Goal: Complete application form: Complete application form

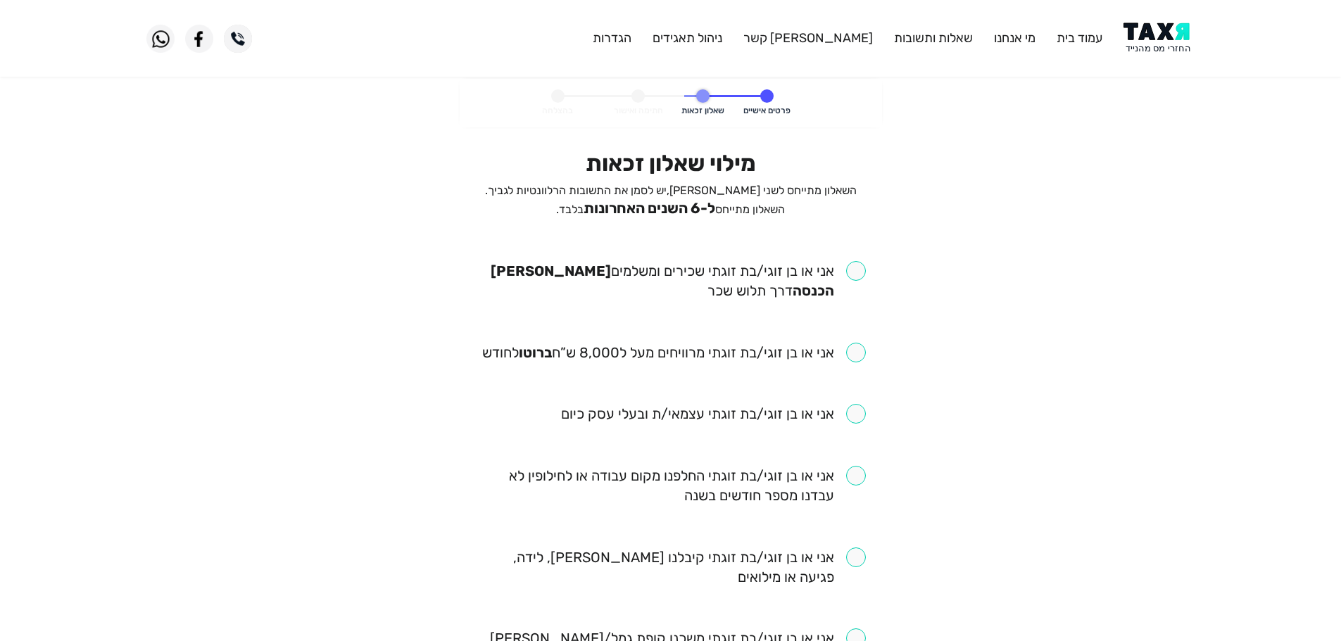
click at [857, 275] on input "checkbox" at bounding box center [671, 280] width 390 height 39
checkbox input "true"
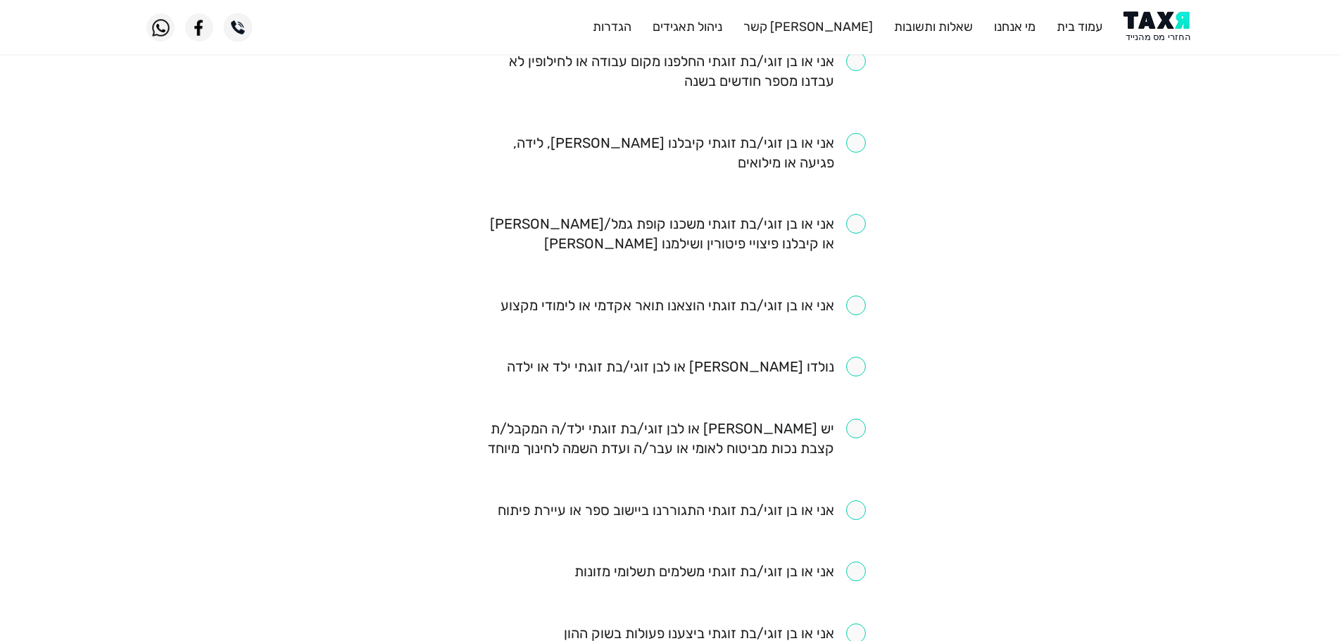
scroll to position [422, 0]
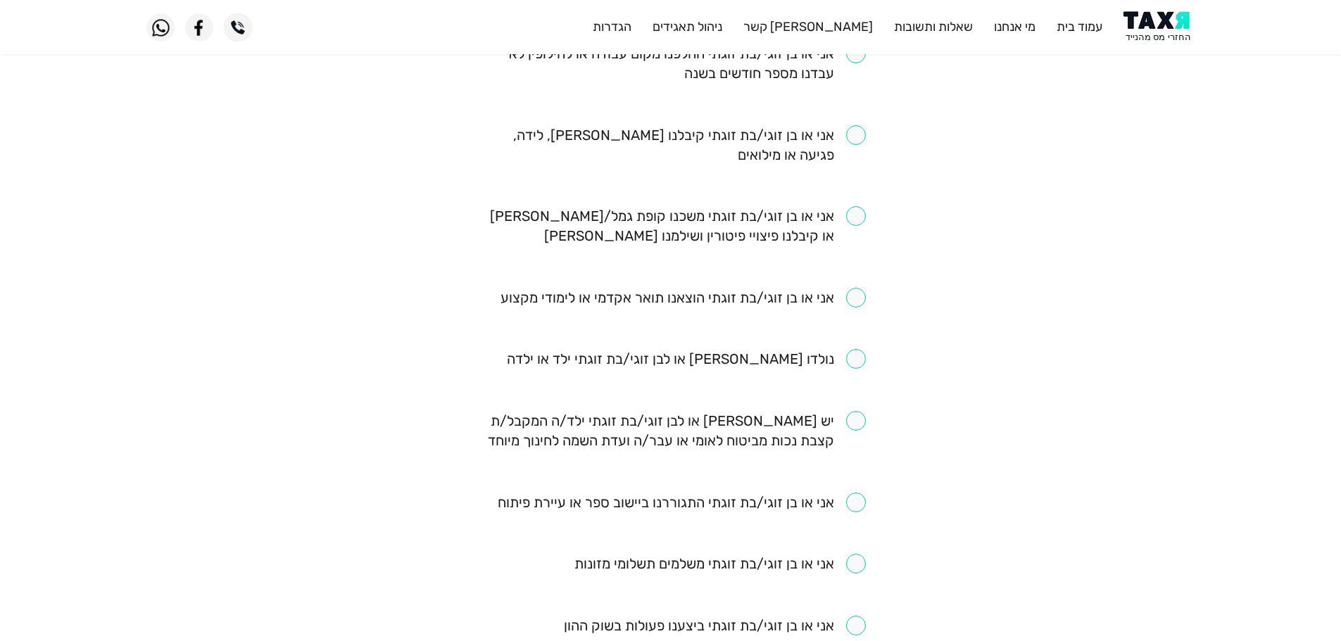
click at [858, 305] on input "checkbox" at bounding box center [683, 298] width 365 height 20
checkbox input "true"
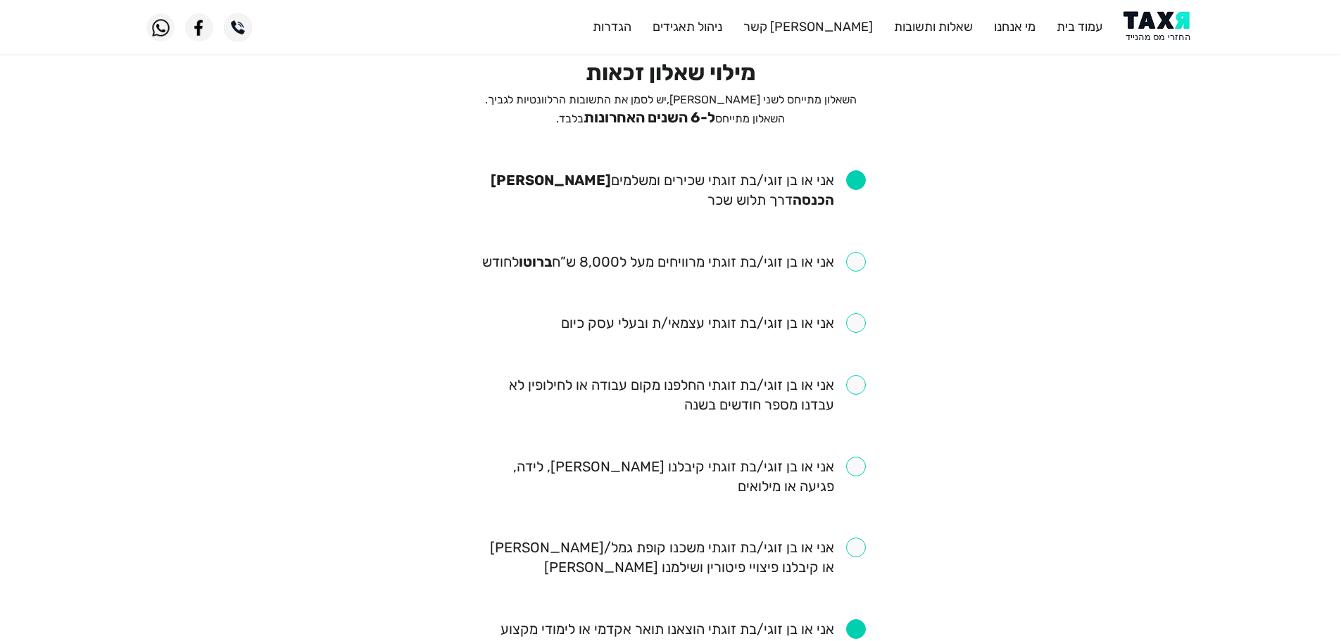
scroll to position [70, 0]
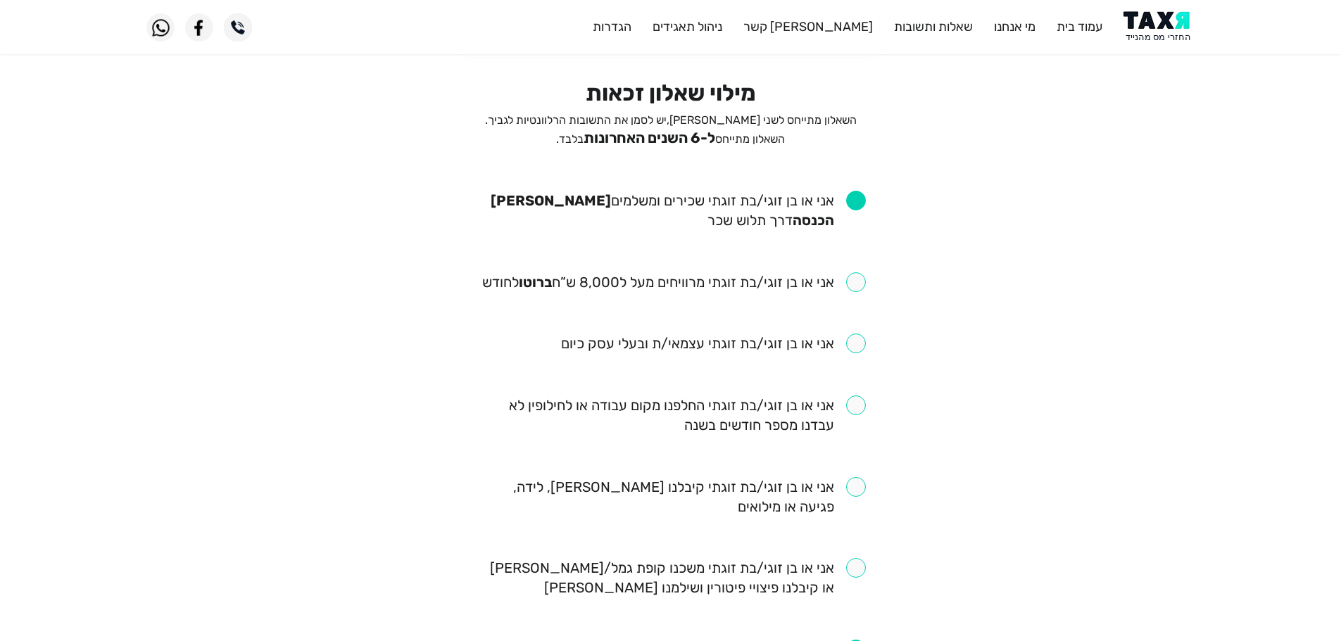
click at [859, 410] on input "checkbox" at bounding box center [671, 415] width 390 height 39
checkbox input "true"
click at [857, 282] on input "checkbox" at bounding box center [674, 282] width 384 height 20
checkbox input "true"
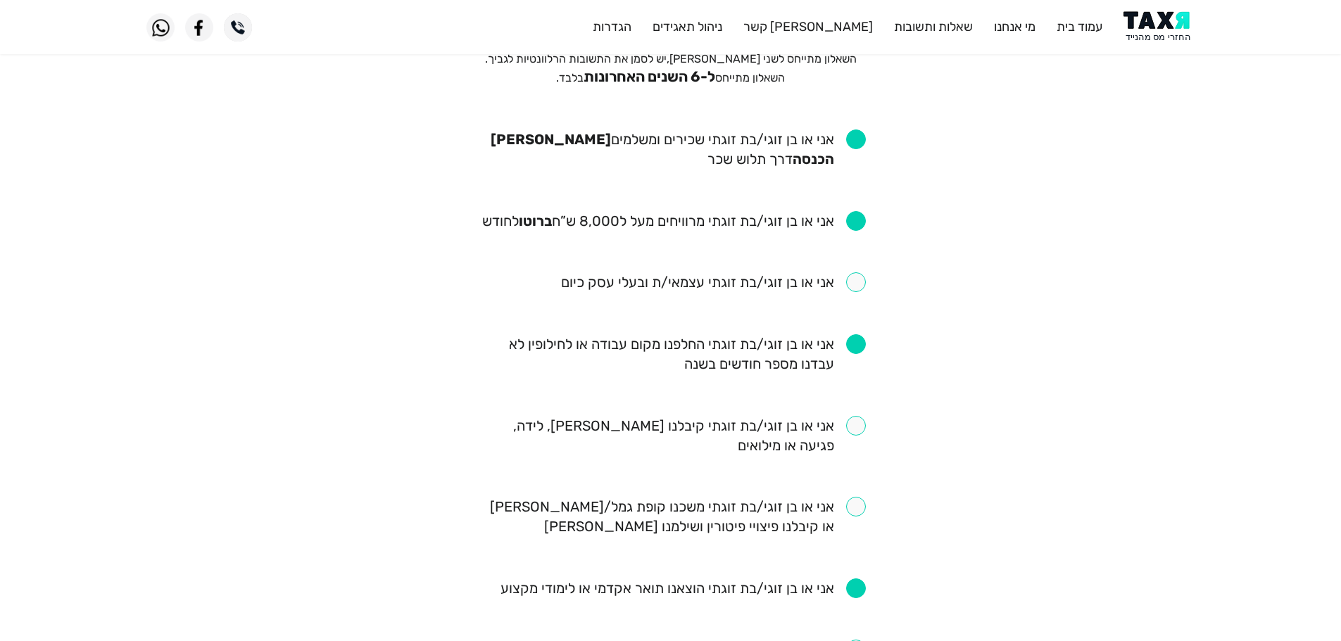
scroll to position [211, 0]
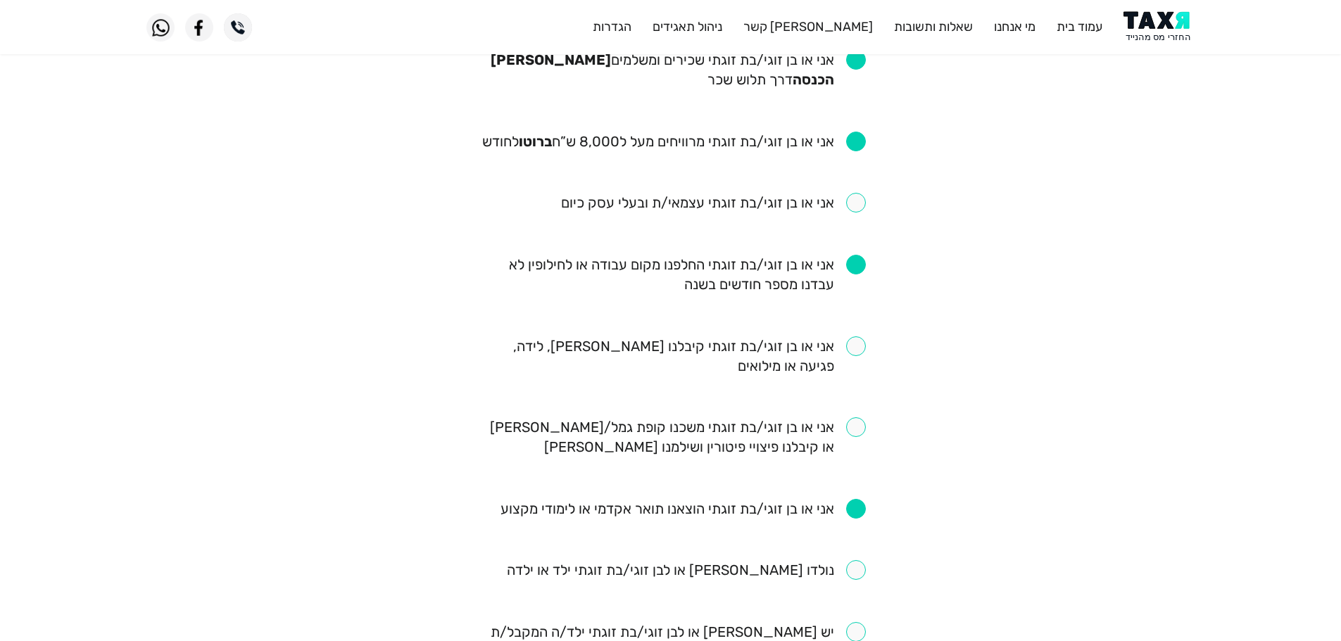
click at [860, 344] on input "checkbox" at bounding box center [671, 356] width 390 height 39
checkbox input "true"
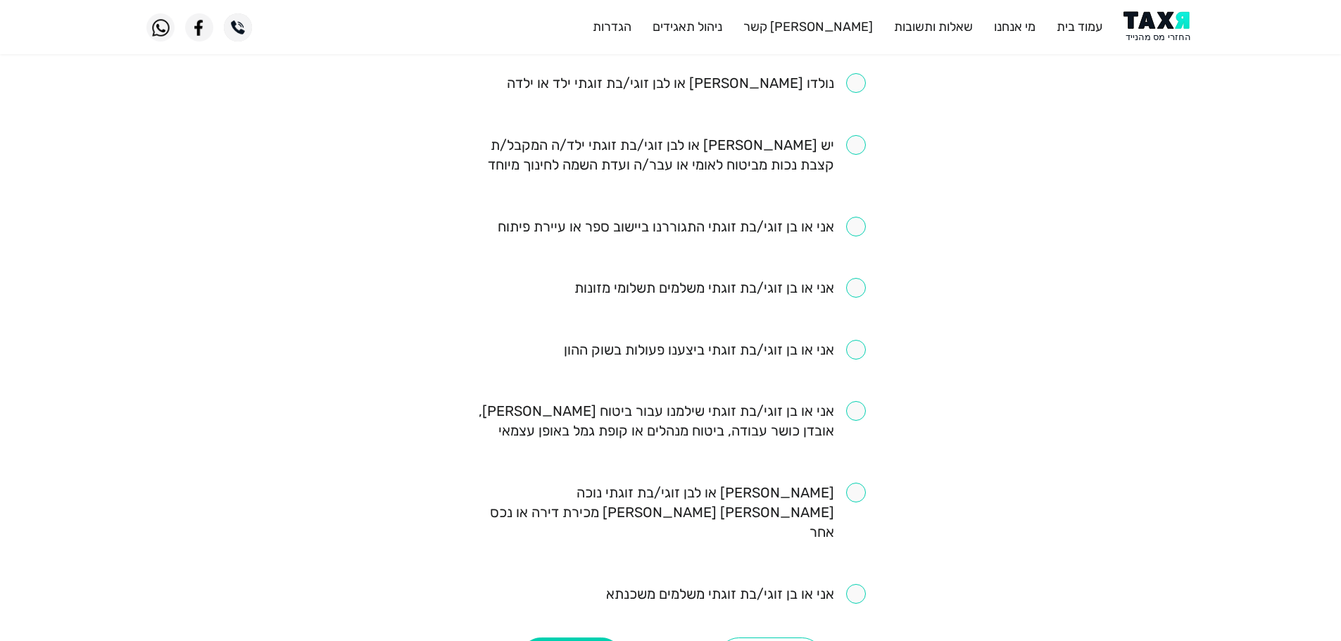
scroll to position [723, 0]
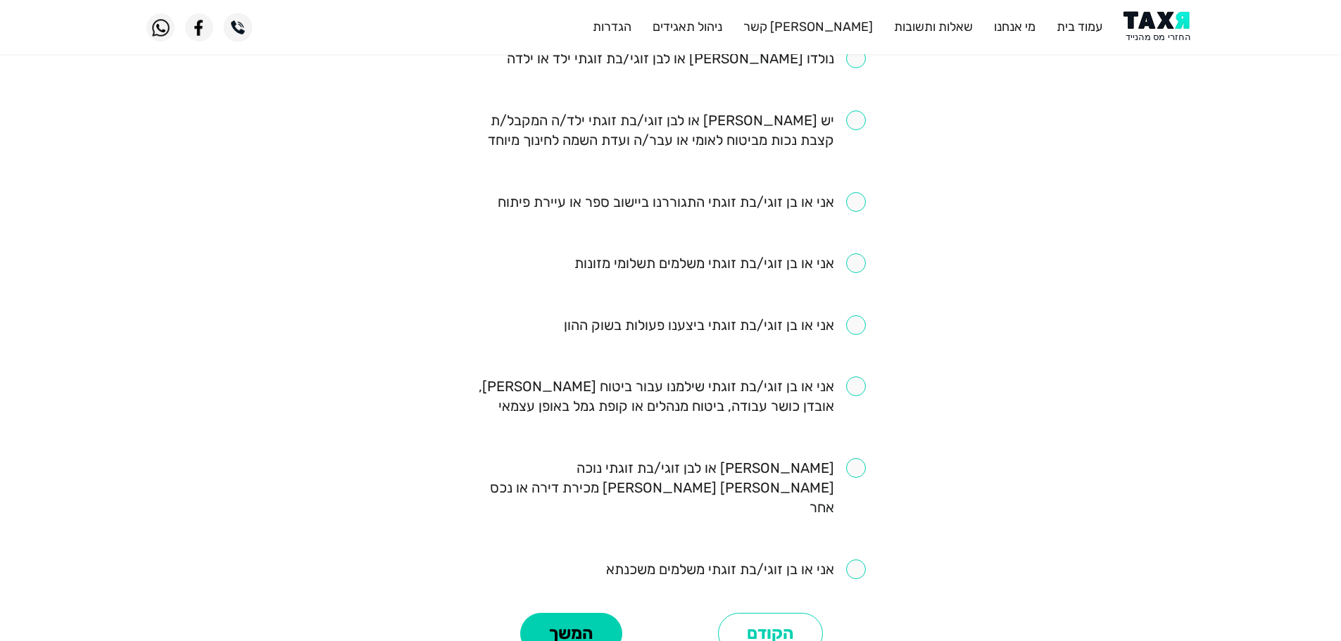
drag, startPoint x: 853, startPoint y: 391, endPoint x: 804, endPoint y: 465, distance: 89.1
click at [853, 391] on input "checkbox" at bounding box center [671, 396] width 390 height 39
checkbox input "true"
click at [572, 617] on button "המשך" at bounding box center [571, 634] width 102 height 42
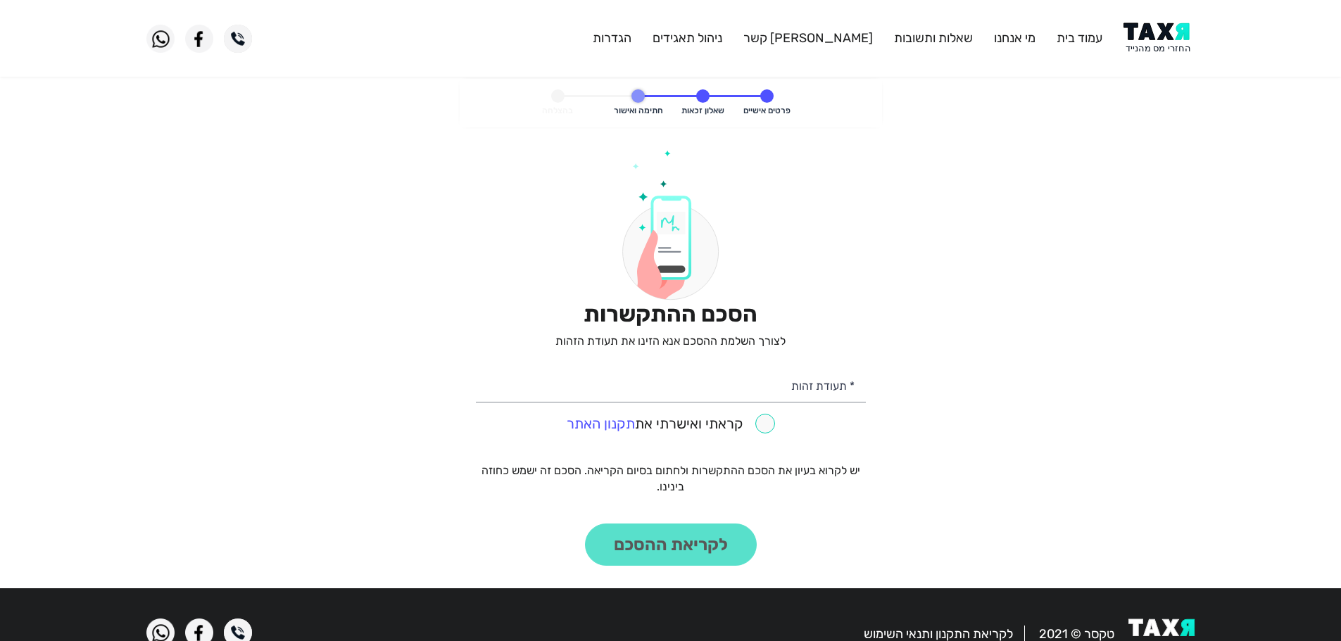
click at [1162, 32] on img at bounding box center [1159, 39] width 71 height 32
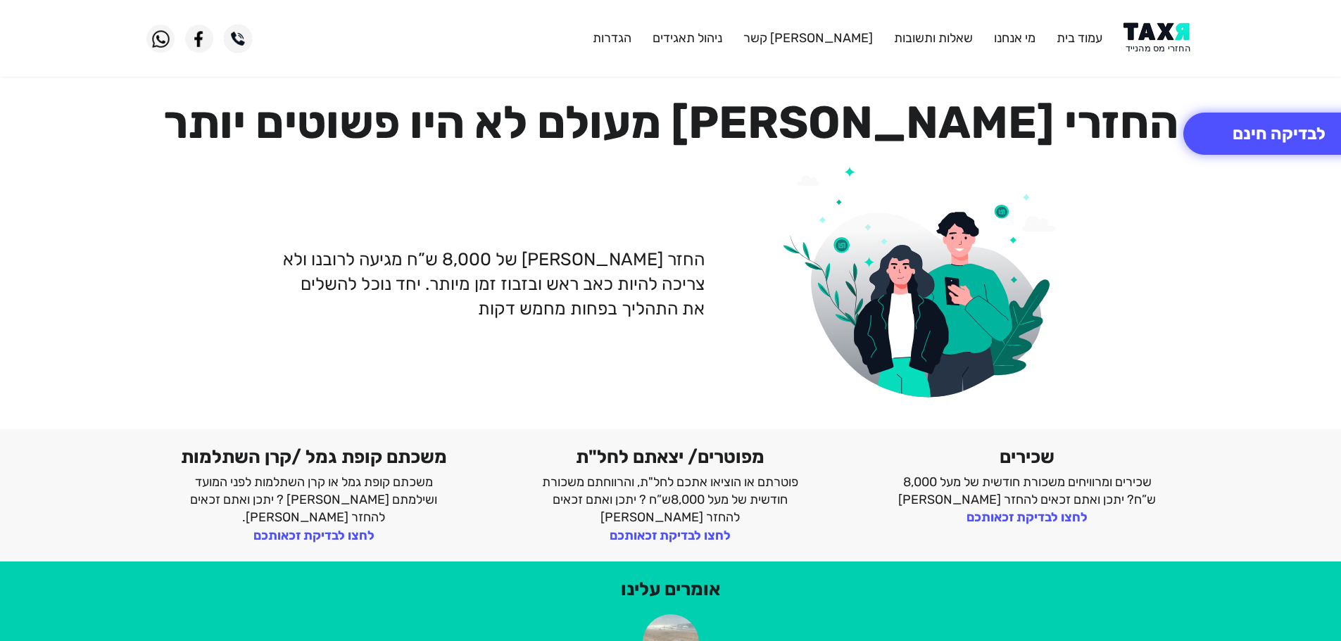
click at [1170, 32] on img at bounding box center [1159, 39] width 71 height 32
click at [1255, 139] on button "לבדיקה חינם" at bounding box center [1280, 134] width 192 height 42
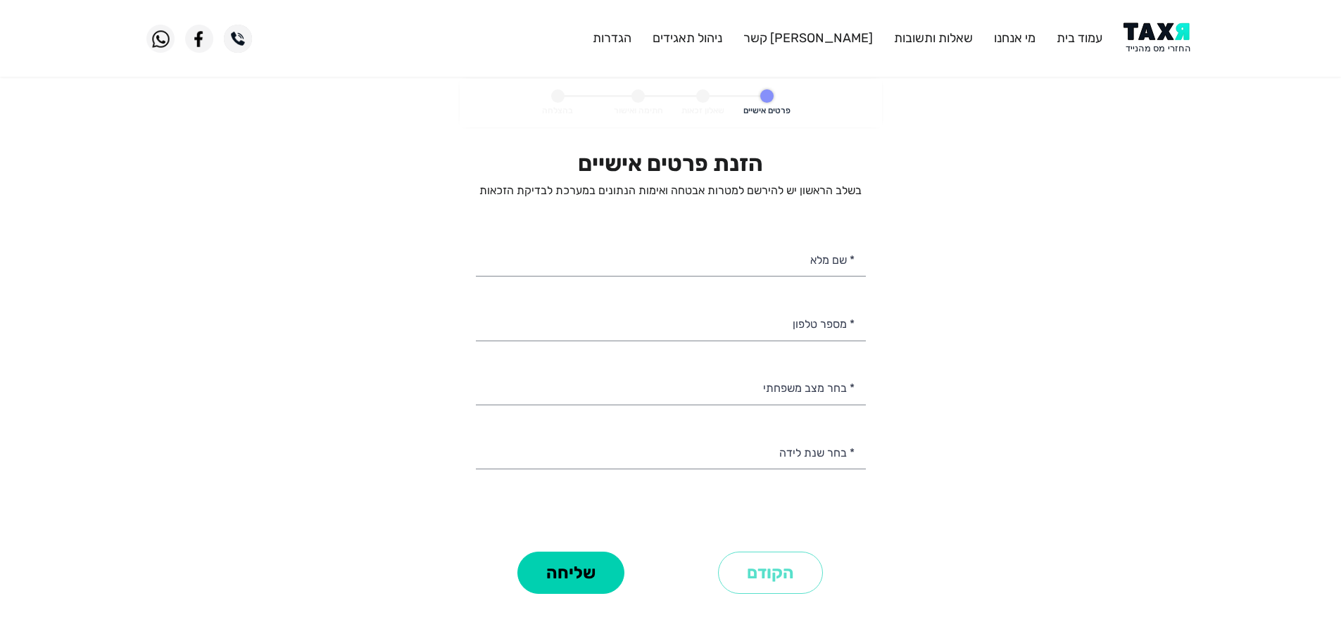
select select
click at [812, 331] on input "* מספר טלפון" at bounding box center [671, 323] width 390 height 36
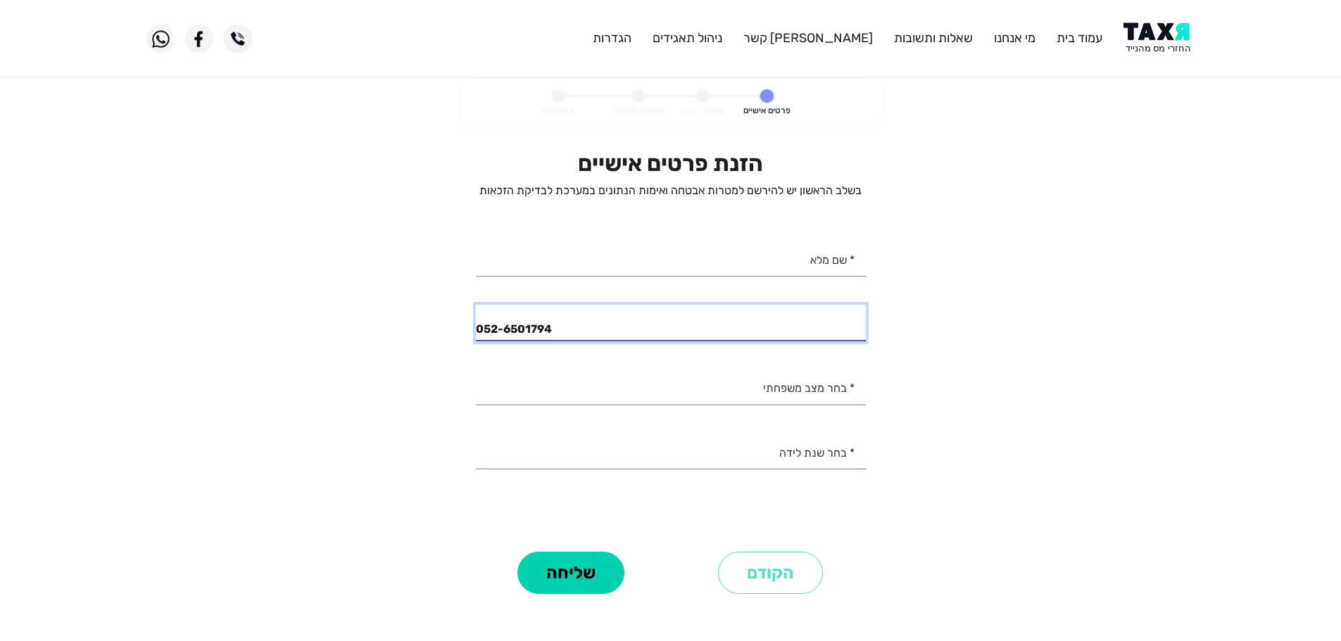
type input "052-6501794"
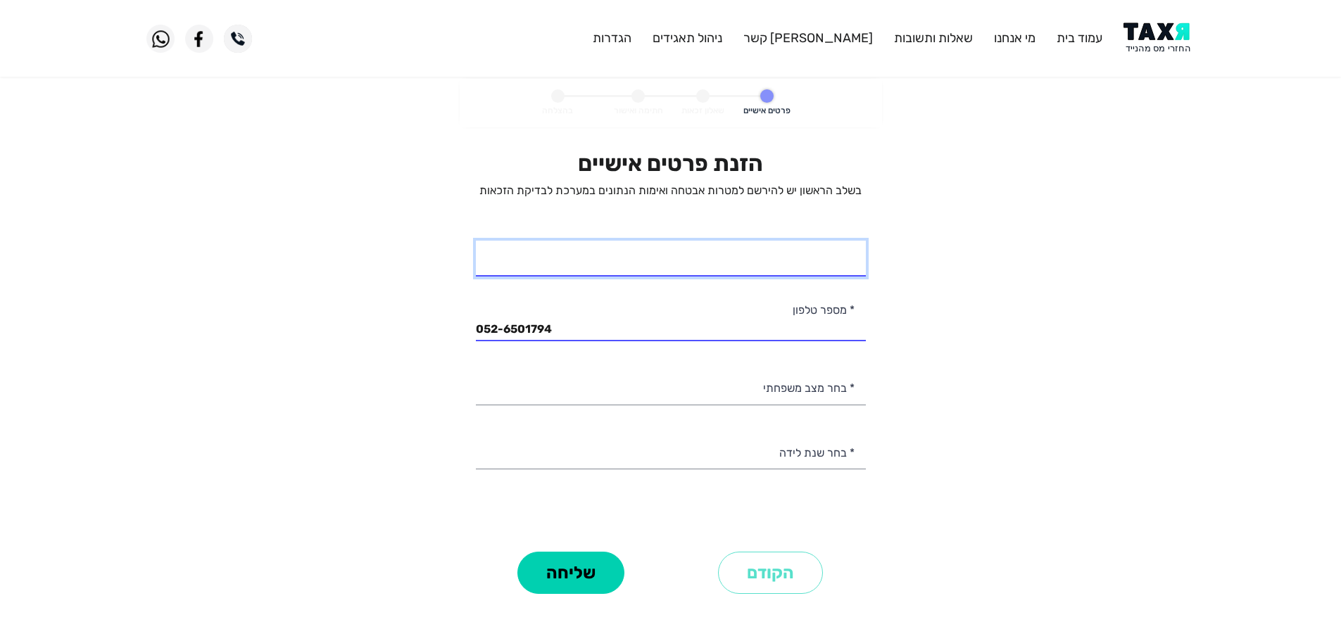
click at [780, 258] on input "* שם מלא" at bounding box center [671, 259] width 390 height 36
type input "סבינה דגטיארנב"
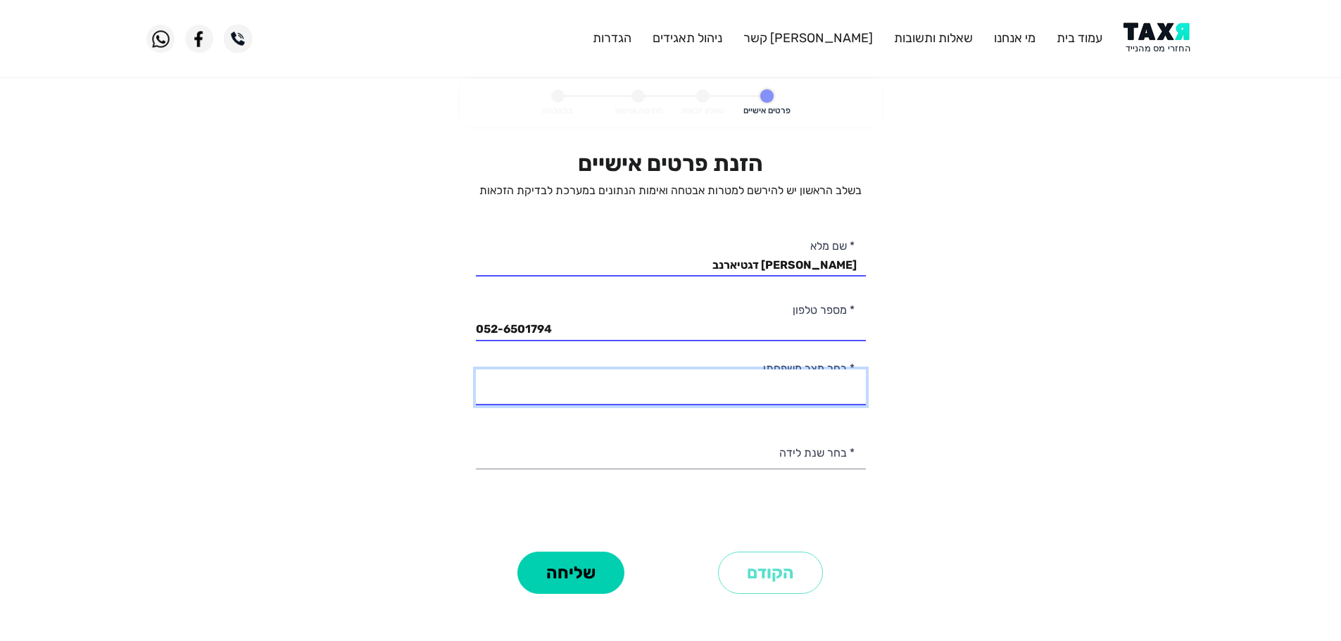
click at [841, 398] on select "רווק/ה נשוי/אה גרוש/ה אלמן/נה" at bounding box center [671, 388] width 390 height 36
select select "1: Single"
click at [476, 370] on select "רווק/ה נשוי/אה גרוש/ה אלמן/נה" at bounding box center [671, 388] width 390 height 36
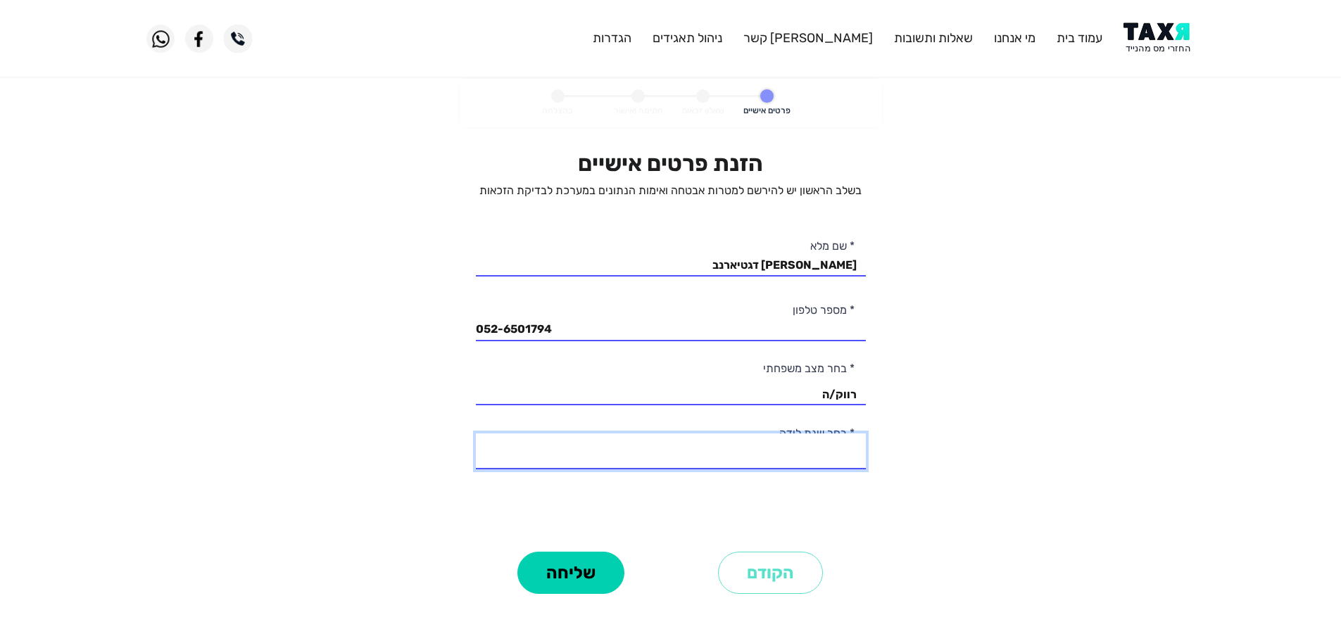
click at [834, 455] on select "2003 2002 2001 2000 1999 1998 1997 1996 1995 1994 1993 1992 1991 1990 1989 1988…" at bounding box center [671, 452] width 390 height 36
select select "5: 1999"
click at [476, 434] on select "2003 2002 2001 2000 1999 1998 1997 1996 1995 1994 1993 1992 1991 1990 1989 1988…" at bounding box center [671, 452] width 390 height 36
click at [597, 575] on button "שליחה" at bounding box center [571, 573] width 107 height 42
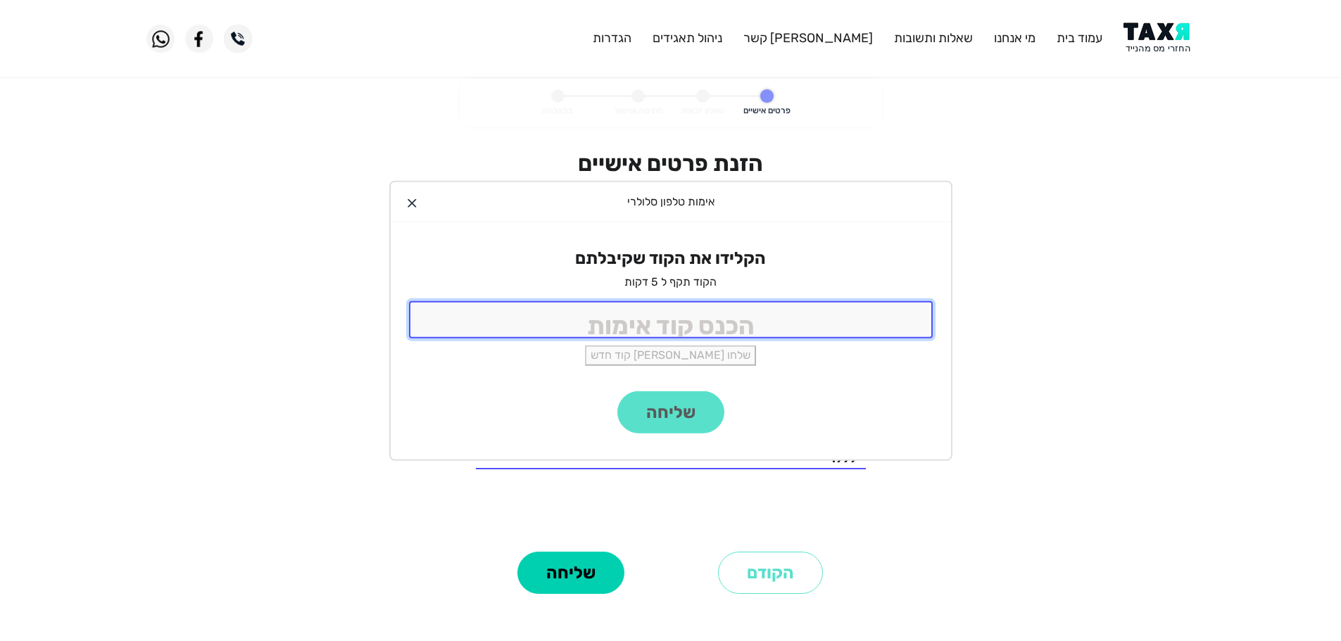
click at [587, 328] on input "tel" at bounding box center [671, 319] width 524 height 37
type input "9988"
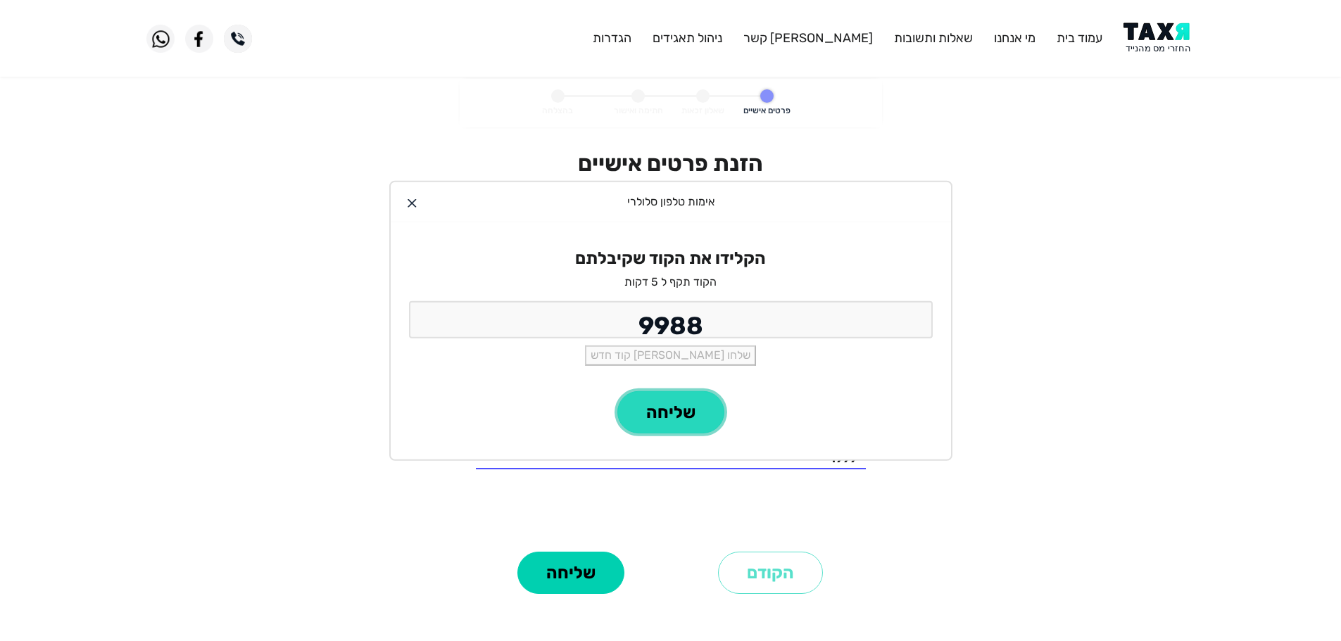
click at [653, 407] on button "שליחה" at bounding box center [670, 412] width 107 height 42
